Goal: Information Seeking & Learning: Learn about a topic

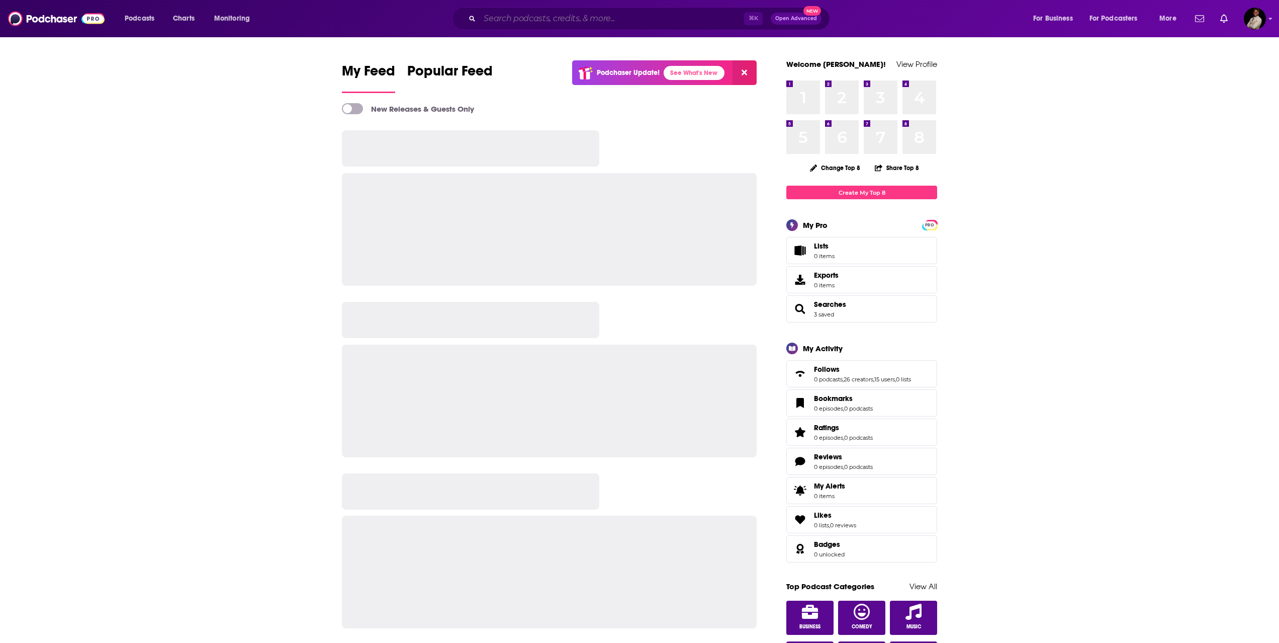
click at [567, 20] on input "Search podcasts, credits, & more..." at bounding box center [612, 19] width 265 height 16
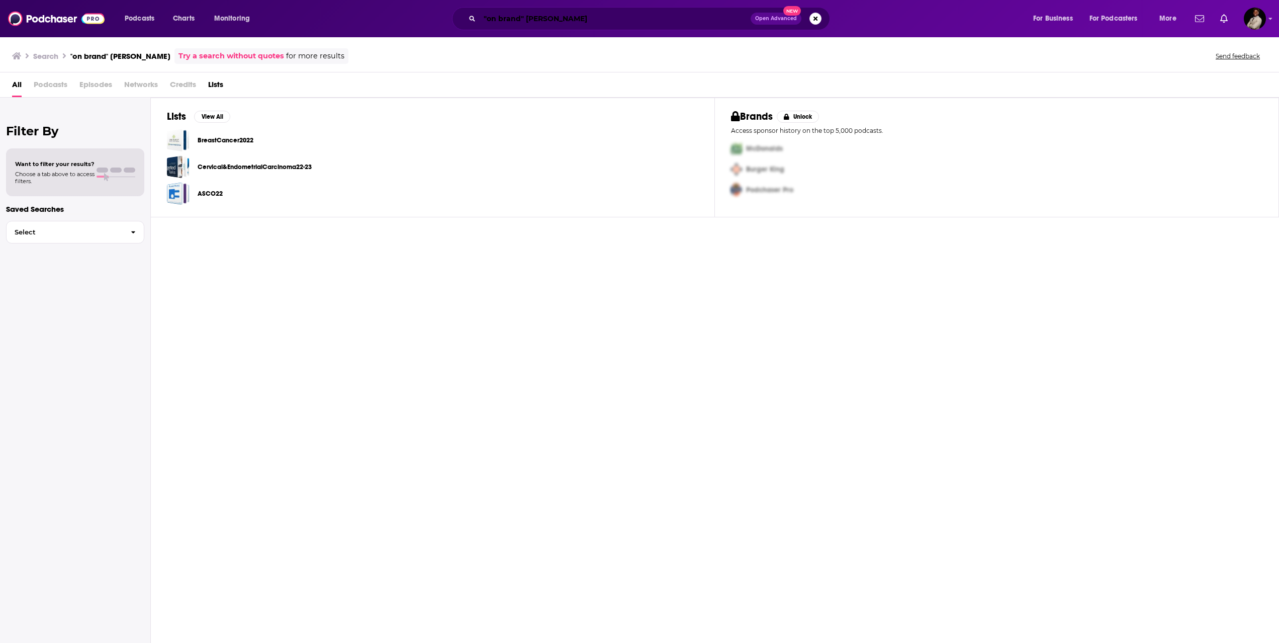
click at [616, 16] on input ""on brand" [PERSON_NAME]" at bounding box center [615, 19] width 271 height 16
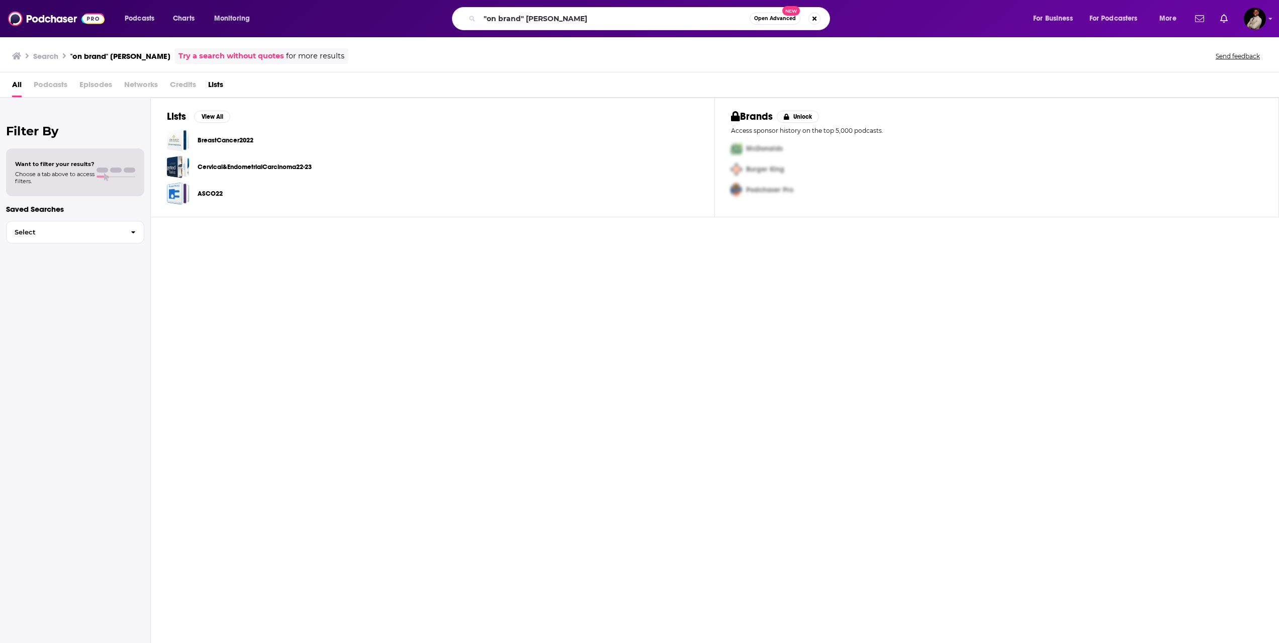
click at [41, 83] on span "Podcasts" at bounding box center [51, 86] width 34 height 21
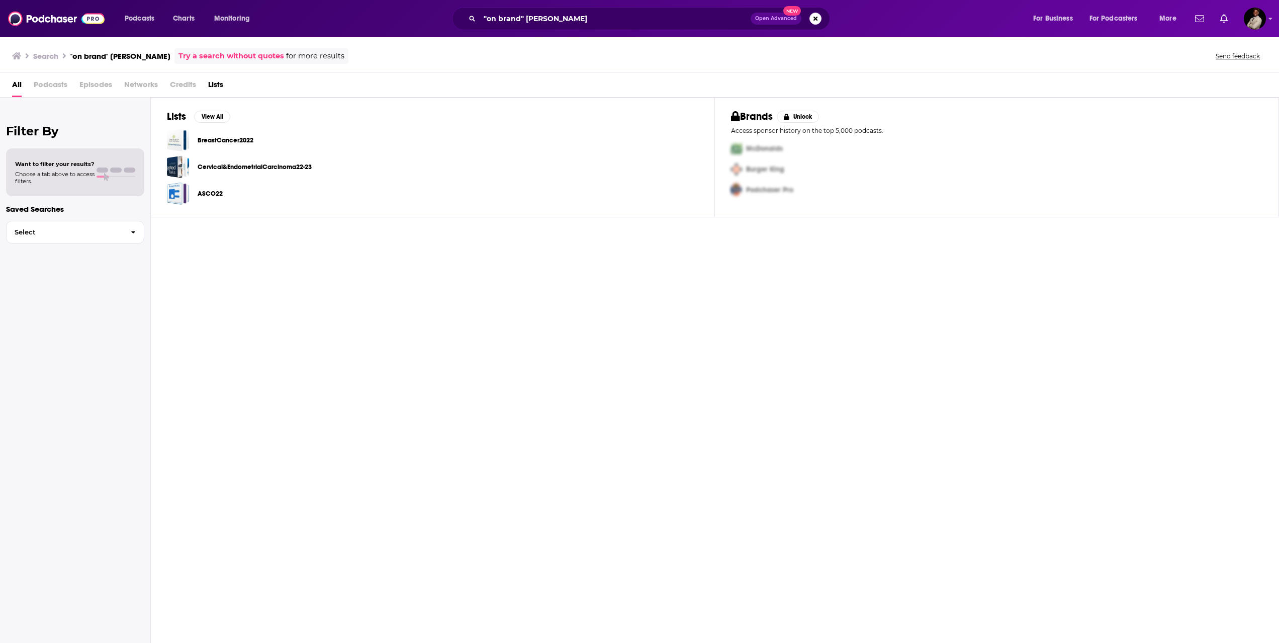
click at [40, 85] on span "Podcasts" at bounding box center [51, 86] width 34 height 21
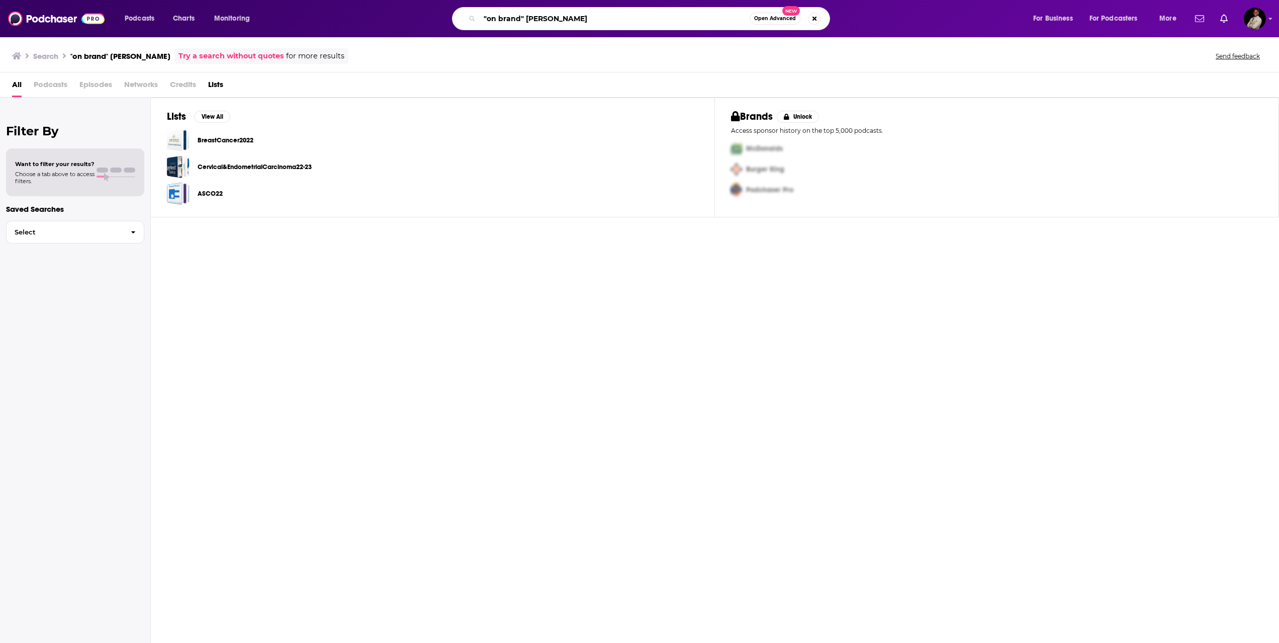
drag, startPoint x: 597, startPoint y: 17, endPoint x: 526, endPoint y: 19, distance: 71.4
click at [526, 19] on input ""on brand" [PERSON_NAME]" at bounding box center [615, 19] width 270 height 16
type input ""on brand""
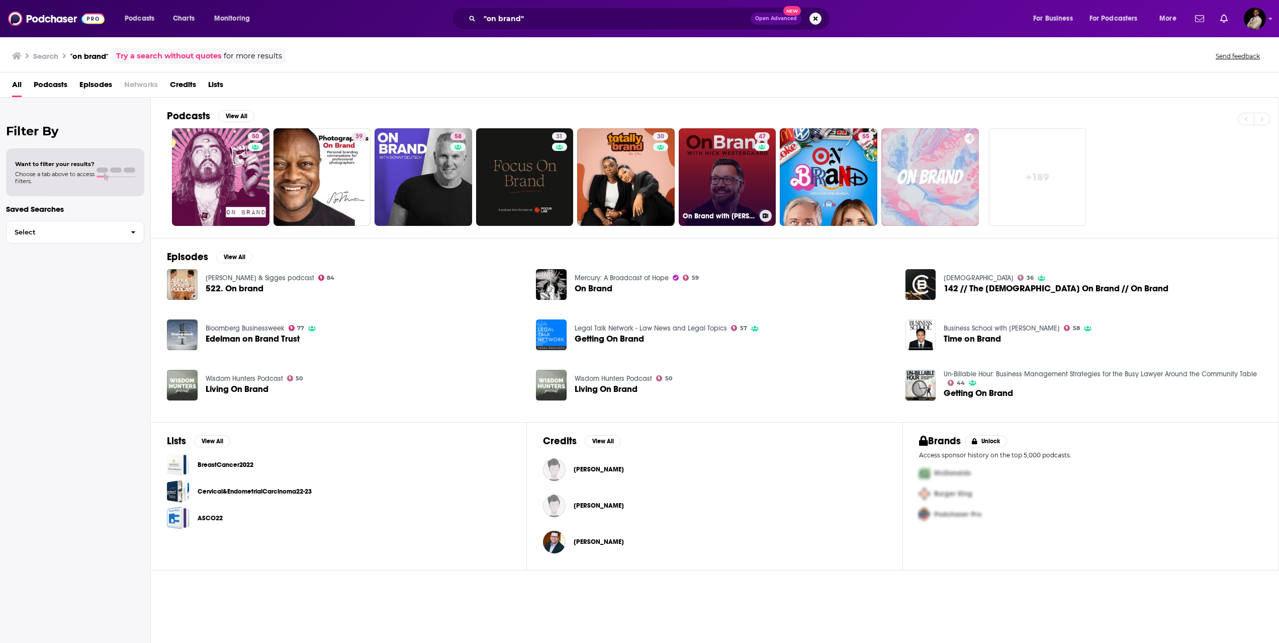
click at [692, 164] on link "47 On Brand with Nick Westergaard" at bounding box center [728, 177] width 98 height 98
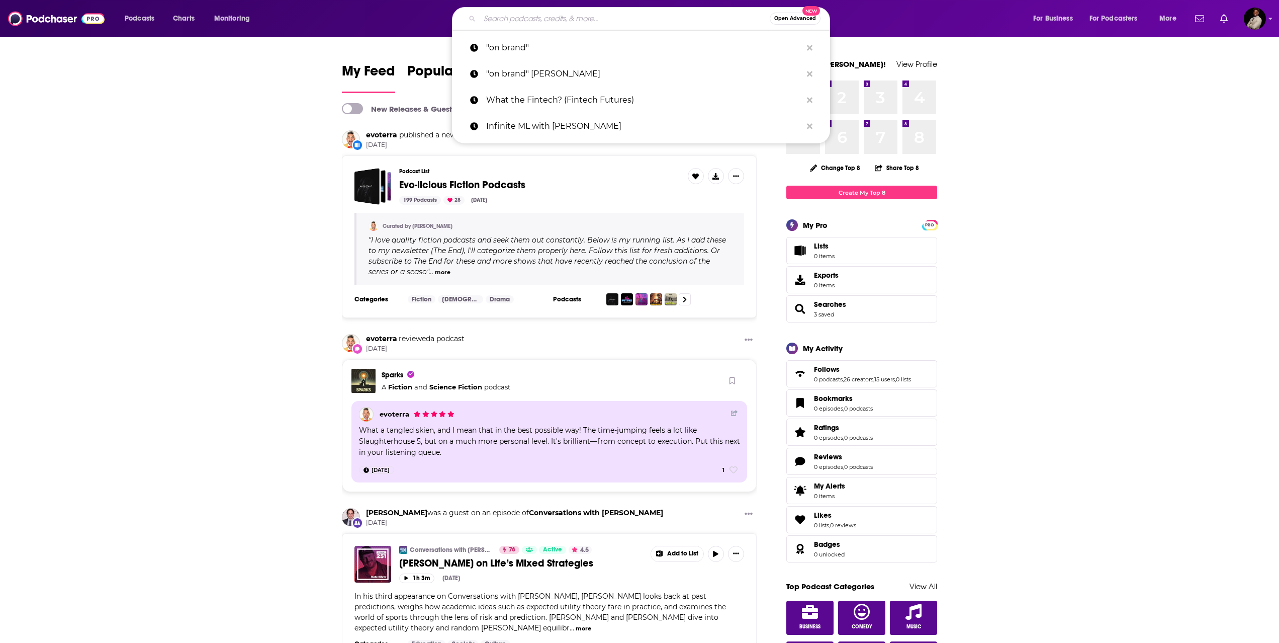
click at [555, 23] on input "Search podcasts, credits, & more..." at bounding box center [625, 19] width 290 height 16
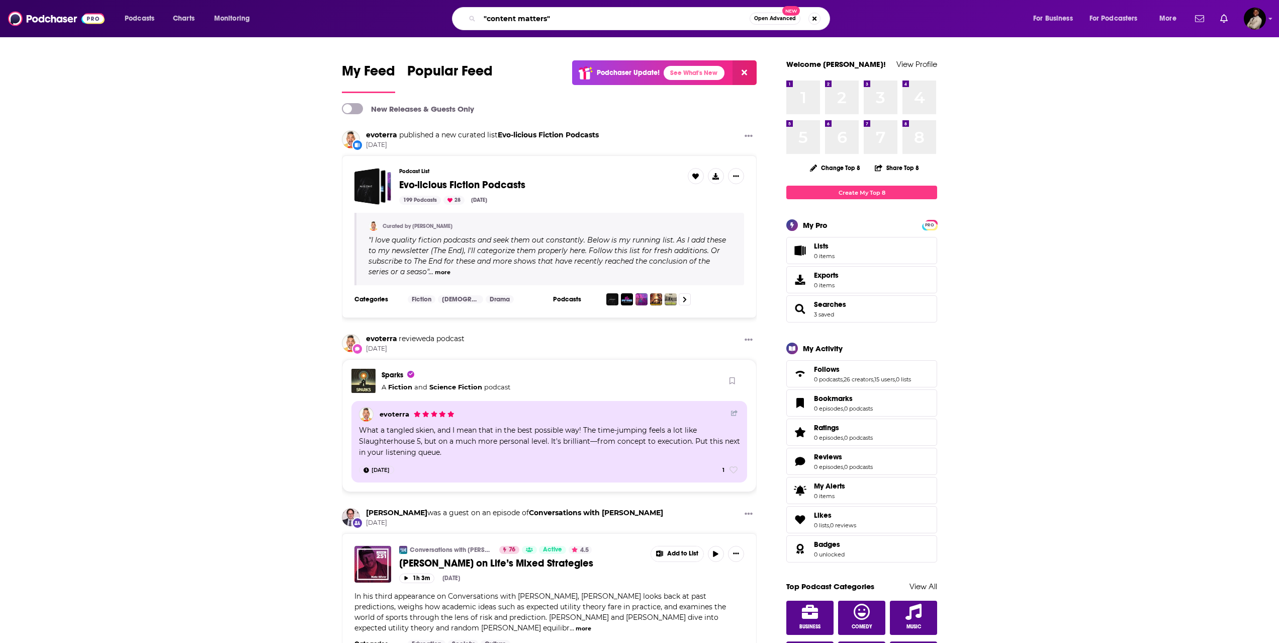
type input ""content matters""
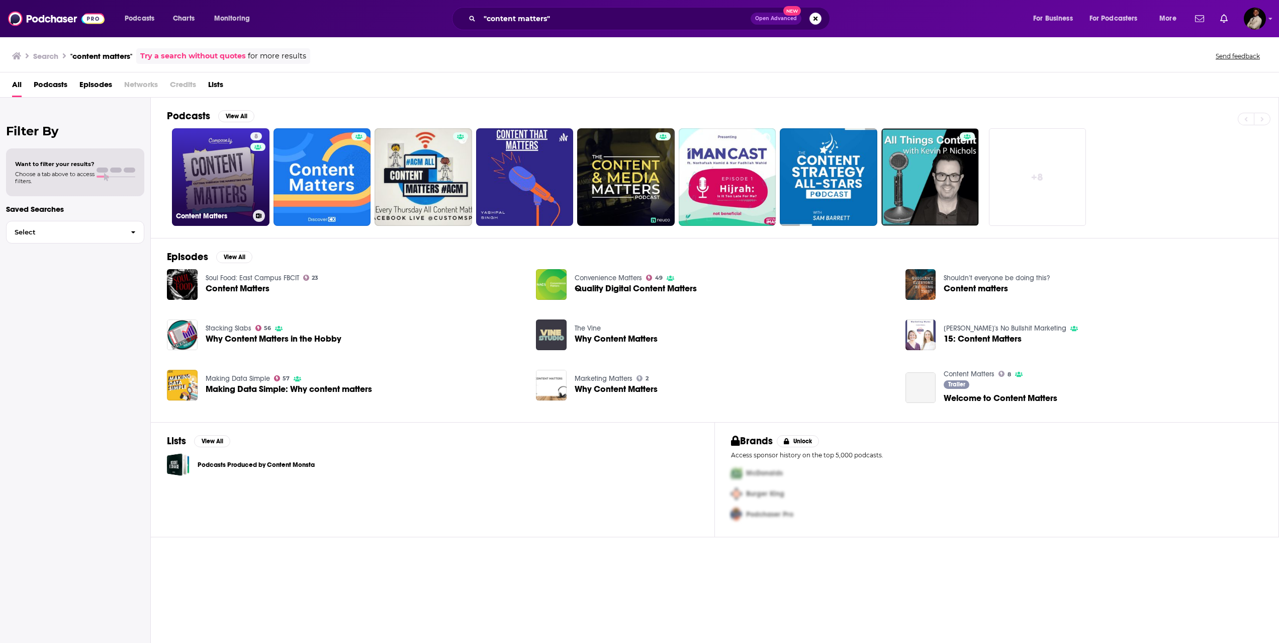
click at [226, 147] on link "8 Content Matters" at bounding box center [221, 177] width 98 height 98
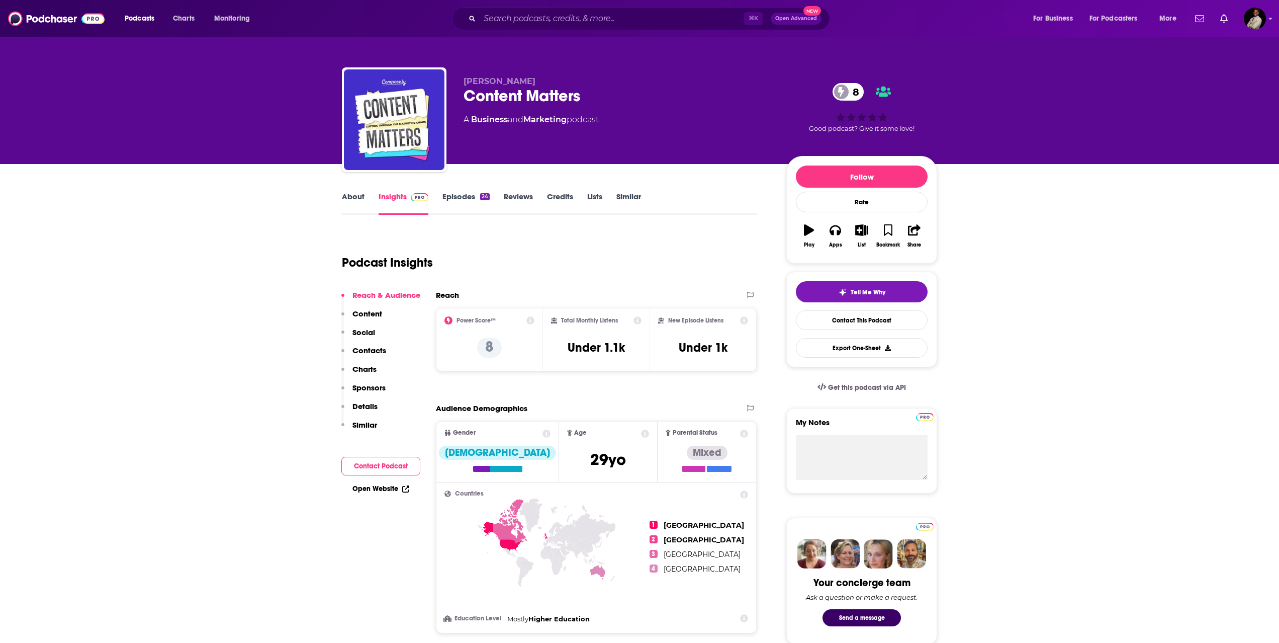
scroll to position [10, 0]
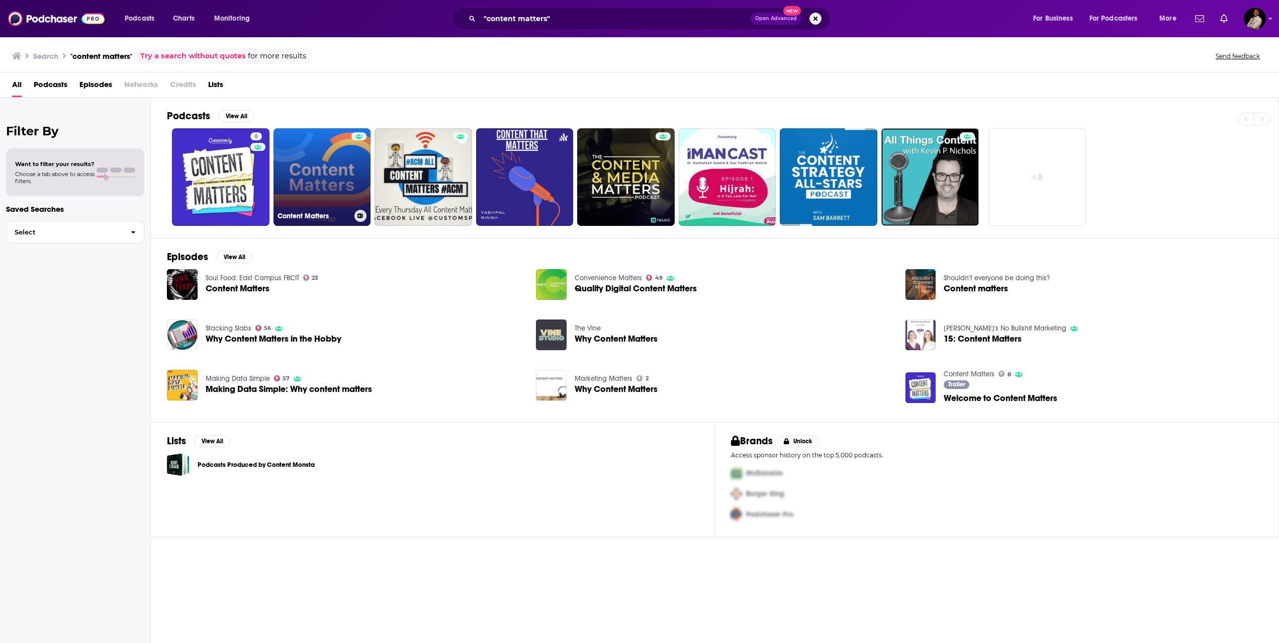
click at [313, 147] on link "Content Matters" at bounding box center [323, 177] width 98 height 98
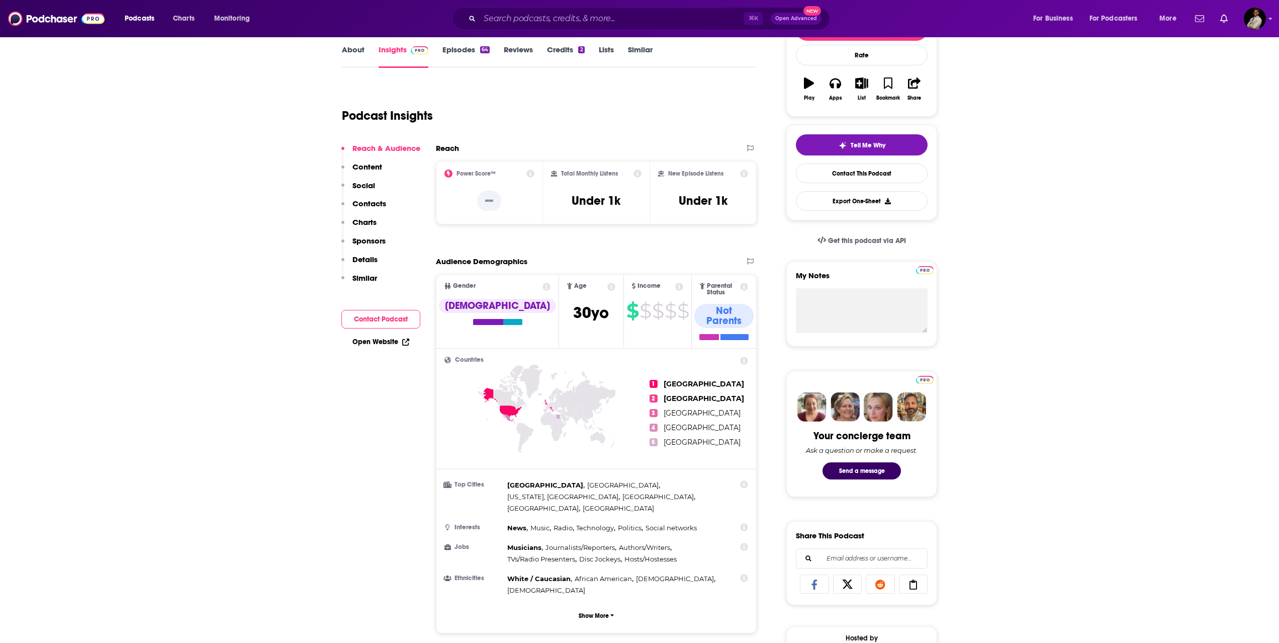
scroll to position [149, 0]
